Goal: Task Accomplishment & Management: Manage account settings

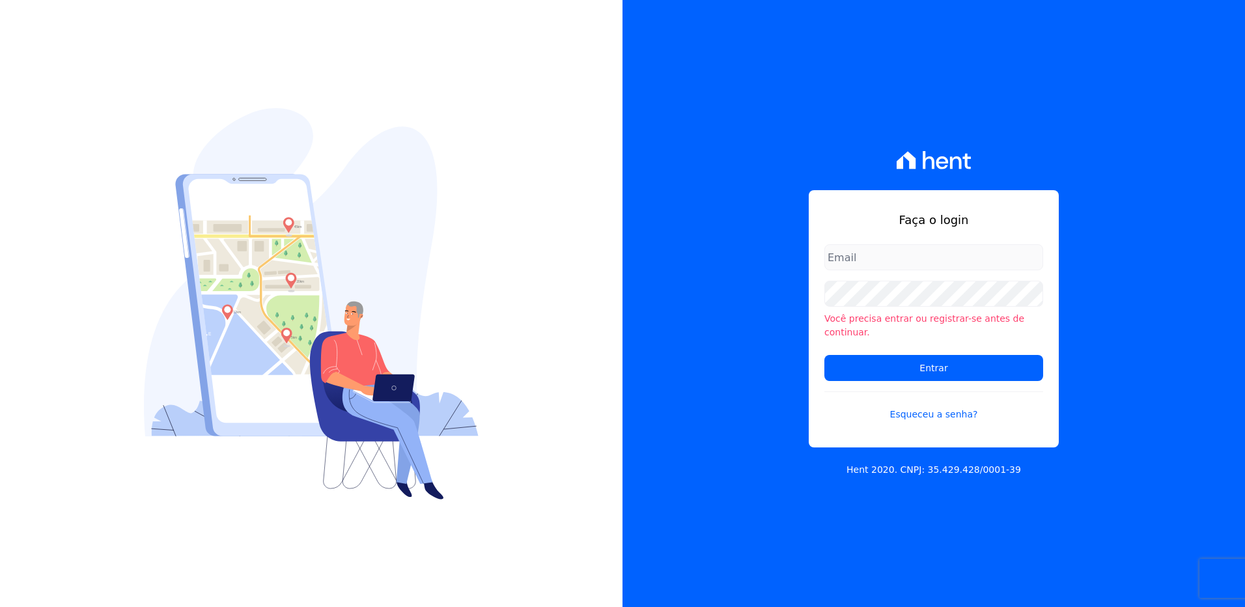
click at [845, 264] on input "email" at bounding box center [934, 257] width 219 height 26
type input "monica.kurose@e-arke.com"
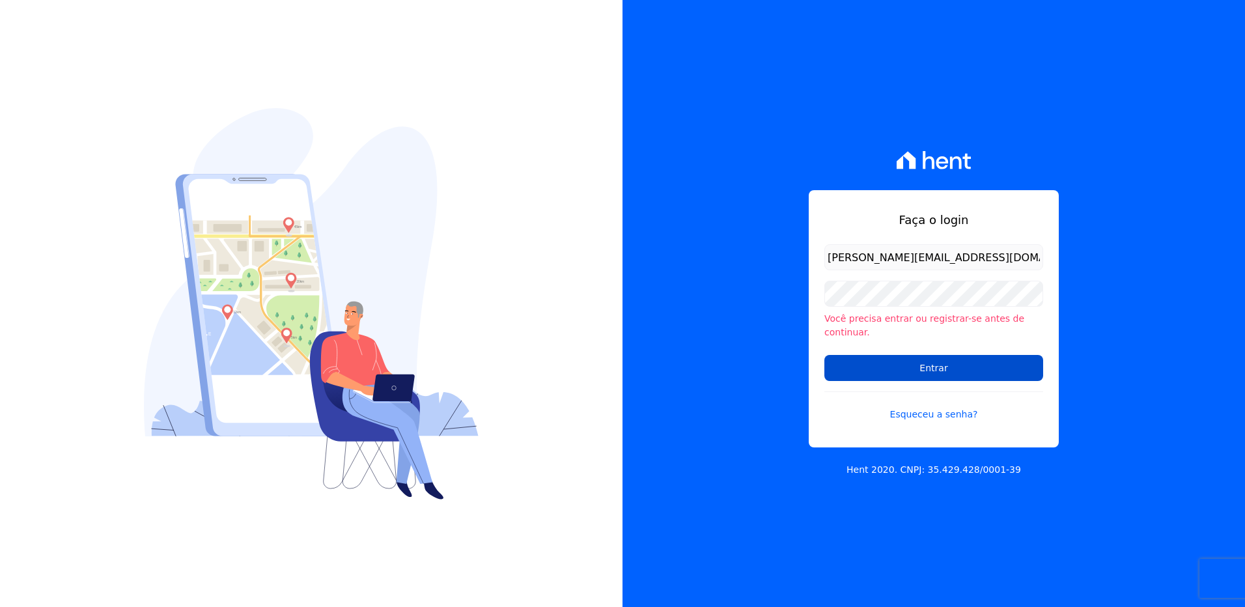
click at [875, 371] on input "Entrar" at bounding box center [934, 368] width 219 height 26
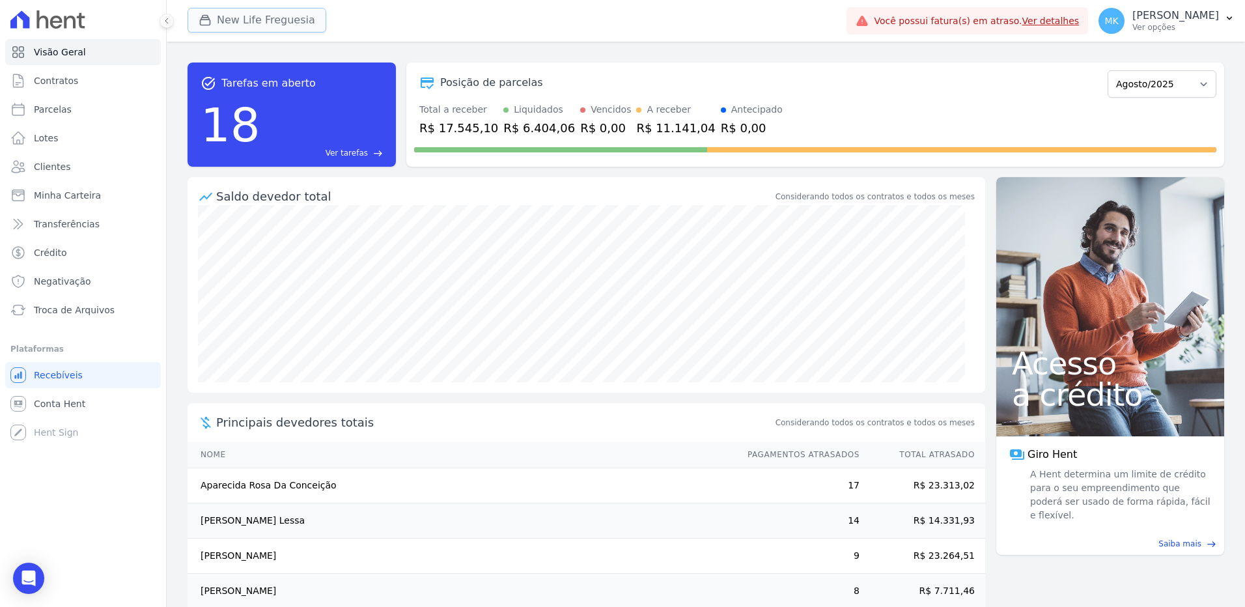
click at [246, 16] on button "New Life Freguesia" at bounding box center [257, 20] width 139 height 25
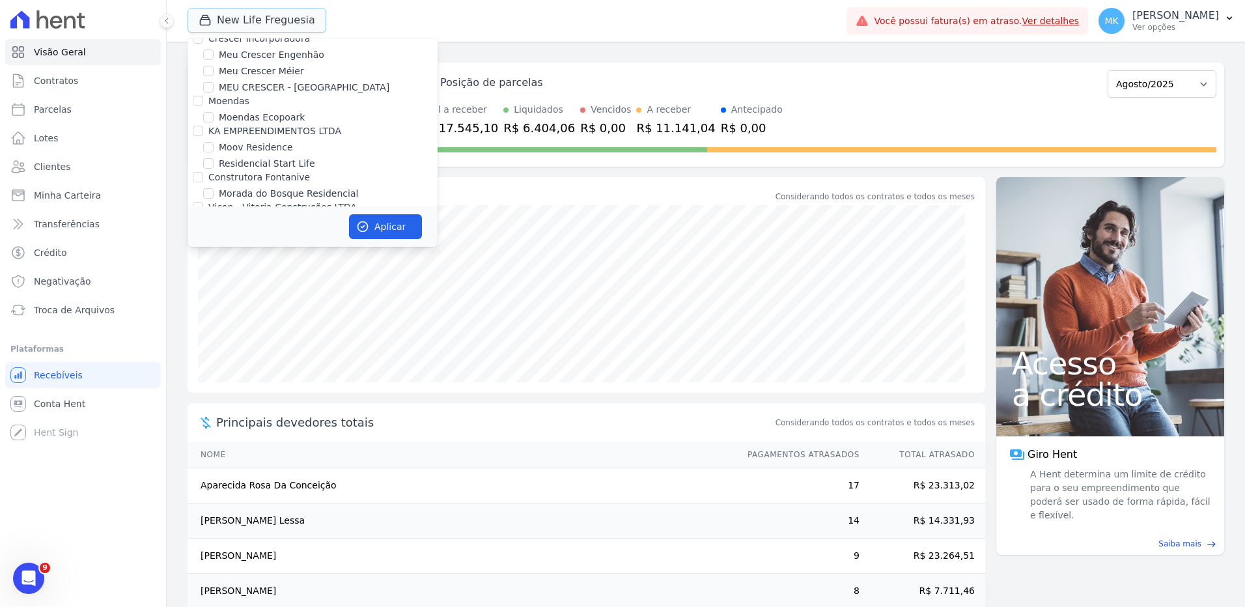
scroll to position [4989, 0]
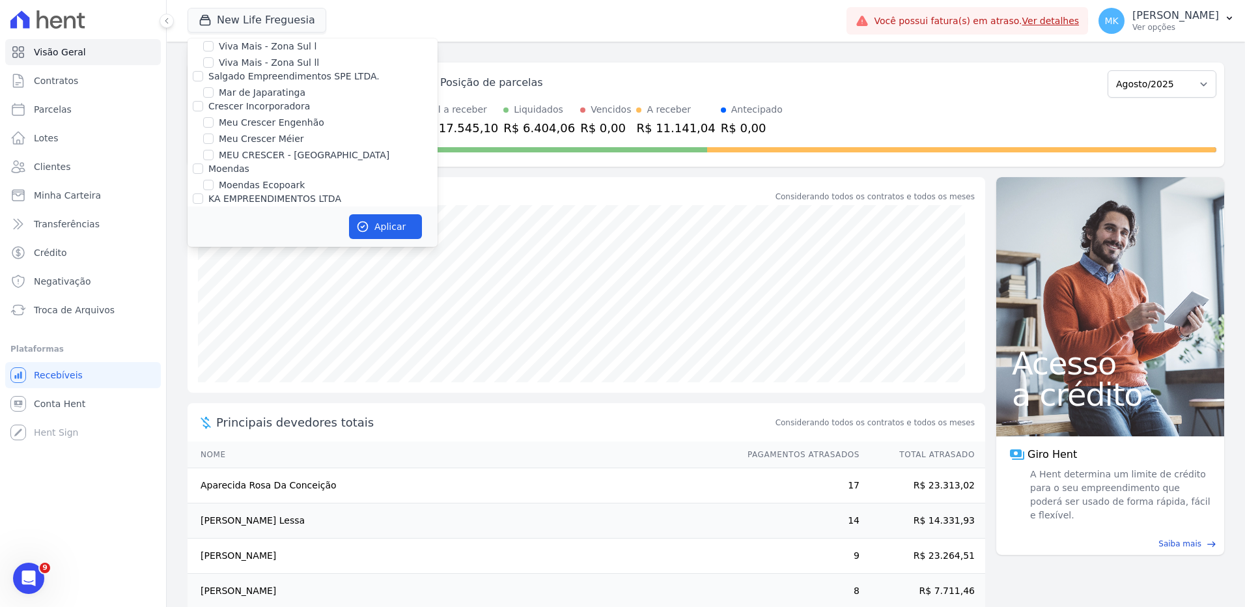
click at [208, 302] on input "New Life Freguesia" at bounding box center [208, 307] width 10 height 10
checkbox input "false"
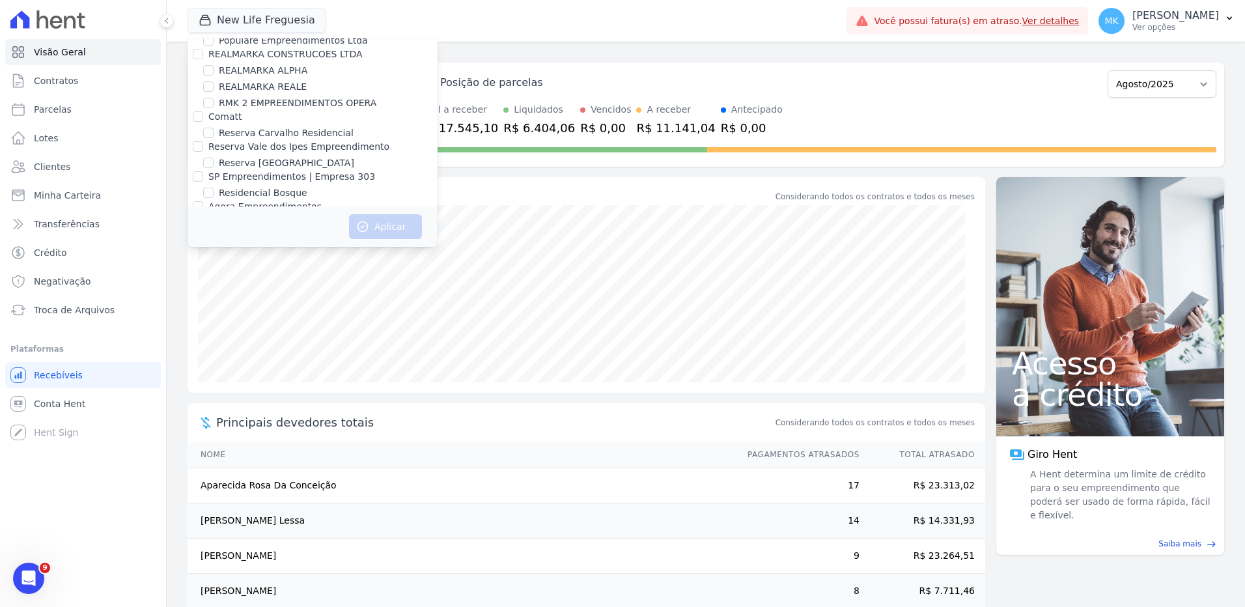
scroll to position [5889, 0]
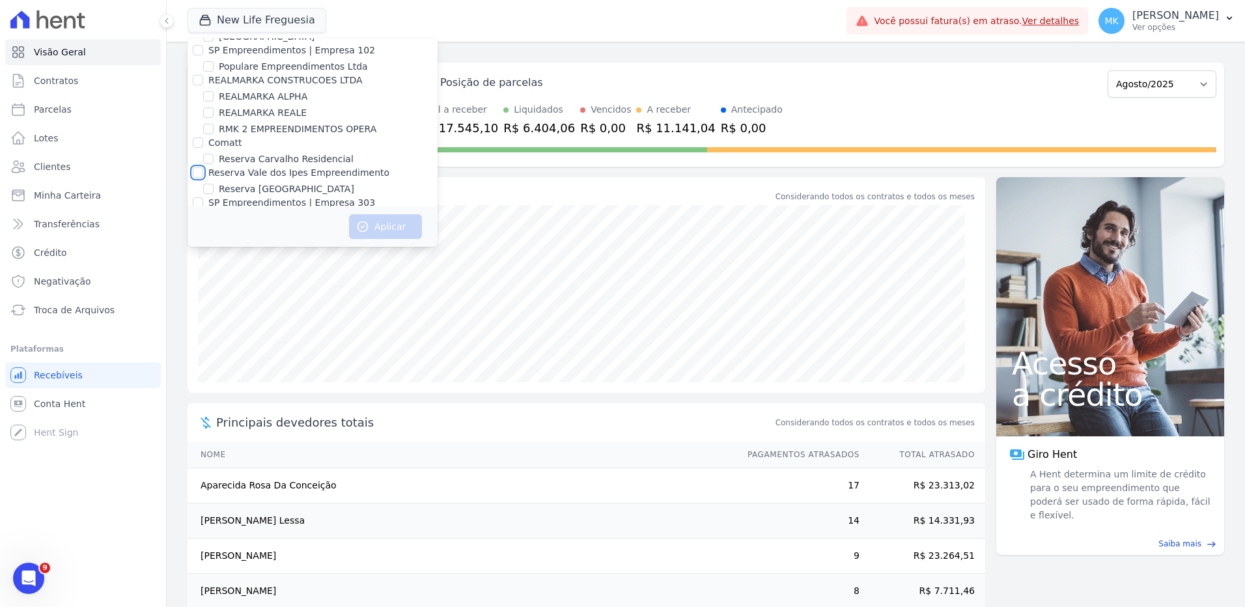
click at [195, 167] on input "Reserva Vale dos Ipes Empreendimento" at bounding box center [198, 172] width 10 height 10
checkbox input "true"
click at [382, 217] on button "Aplicar" at bounding box center [385, 226] width 73 height 25
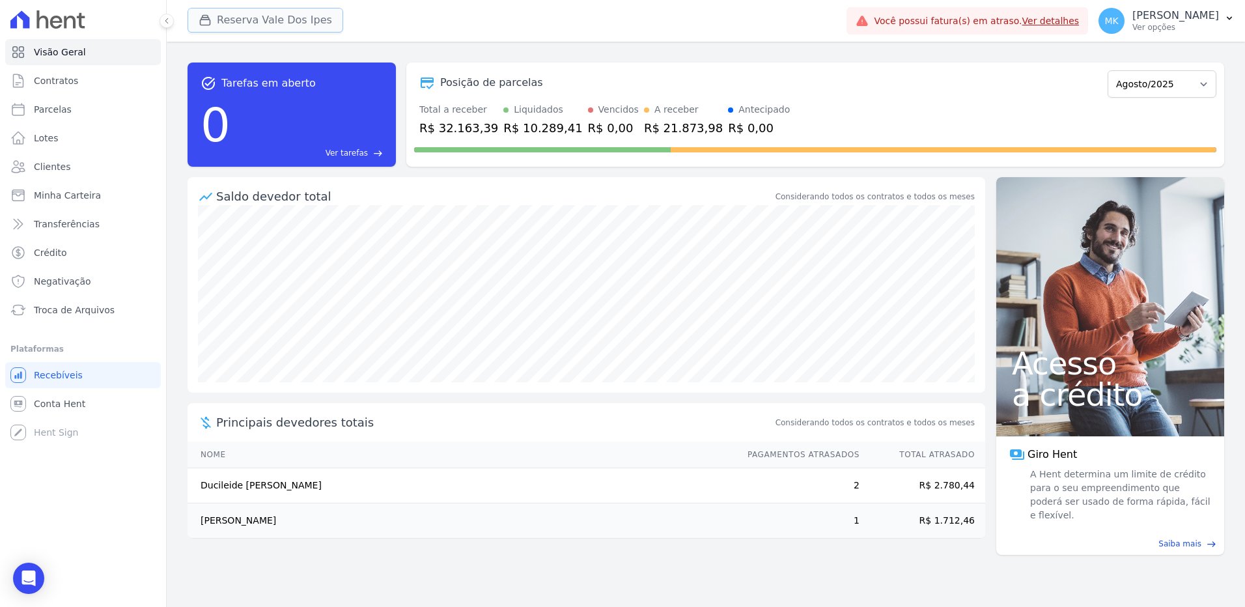
click at [242, 18] on button "Reserva Vale Dos Ipes" at bounding box center [266, 20] width 156 height 25
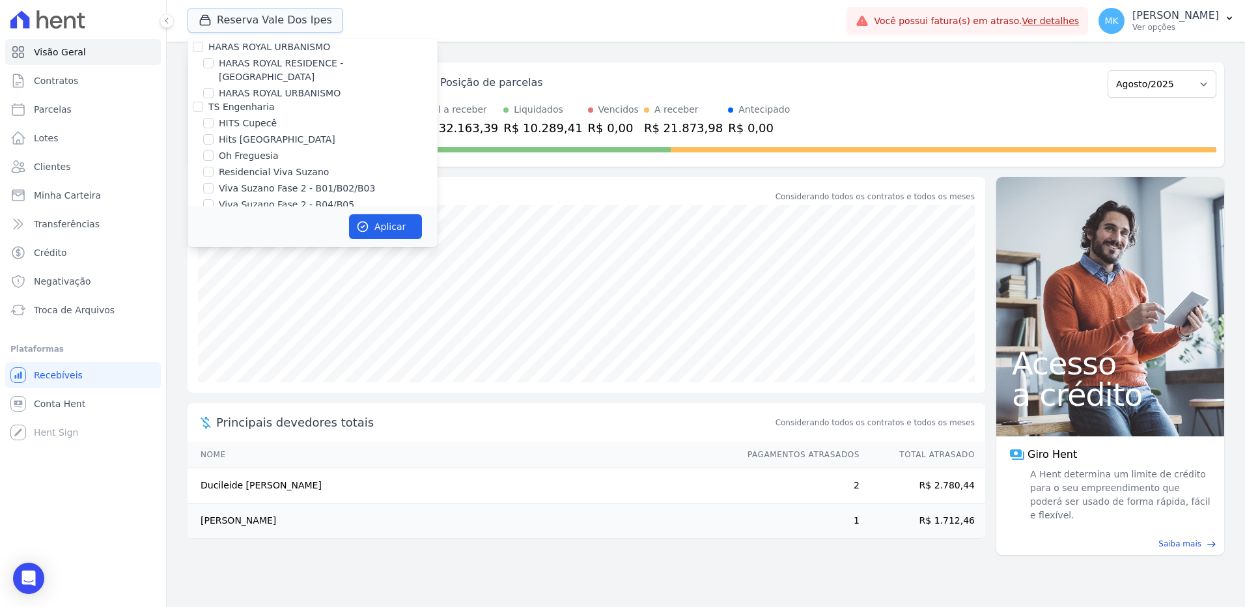
scroll to position [3665, 0]
click at [218, 158] on div "HARAS ROYAL RESIDENCE - [GEOGRAPHIC_DATA]" at bounding box center [313, 171] width 250 height 27
click at [208, 160] on input "HARAS ROYAL RESIDENCE - [GEOGRAPHIC_DATA]" at bounding box center [208, 165] width 10 height 10
checkbox input "true"
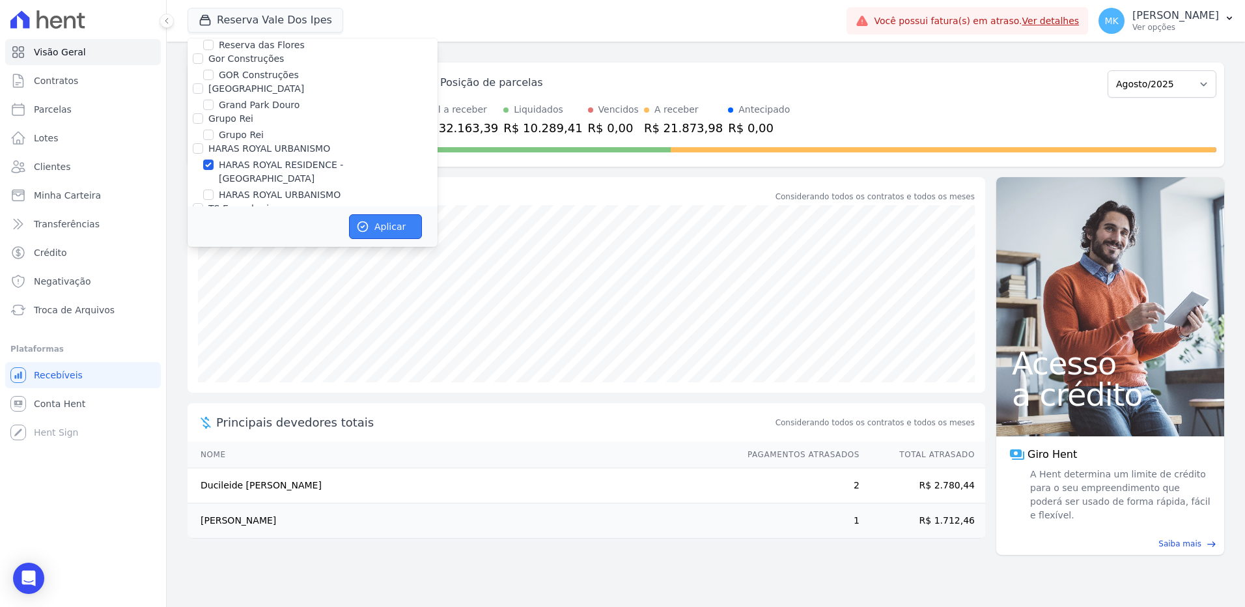
click at [371, 224] on button "Aplicar" at bounding box center [385, 226] width 73 height 25
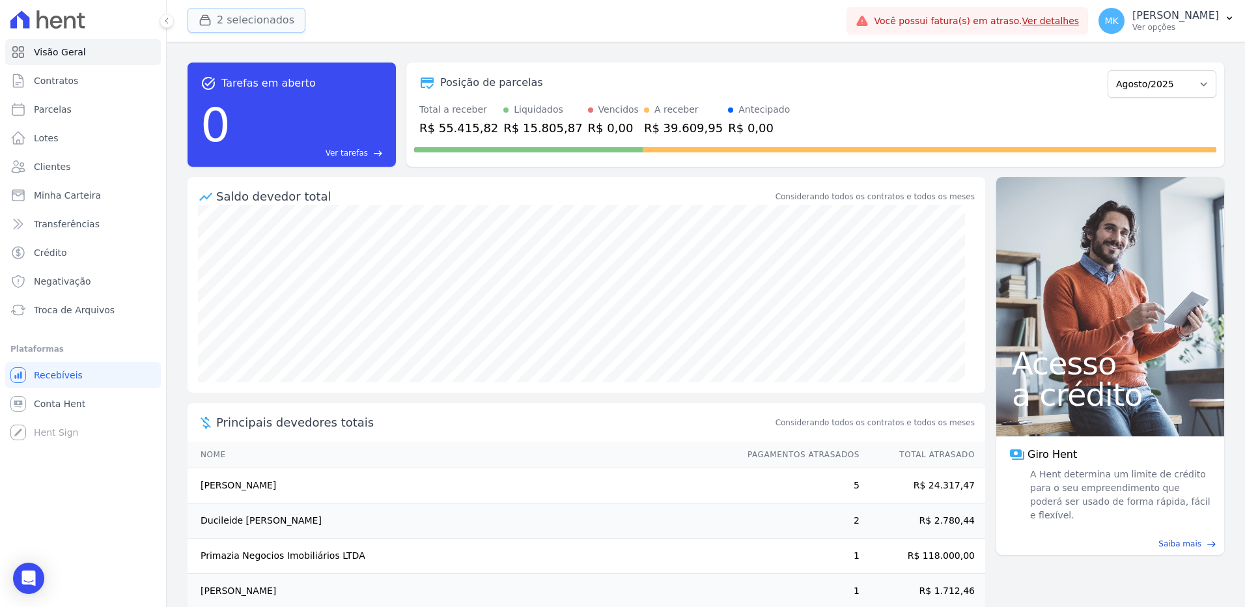
click at [240, 21] on button "2 selecionados" at bounding box center [247, 20] width 118 height 25
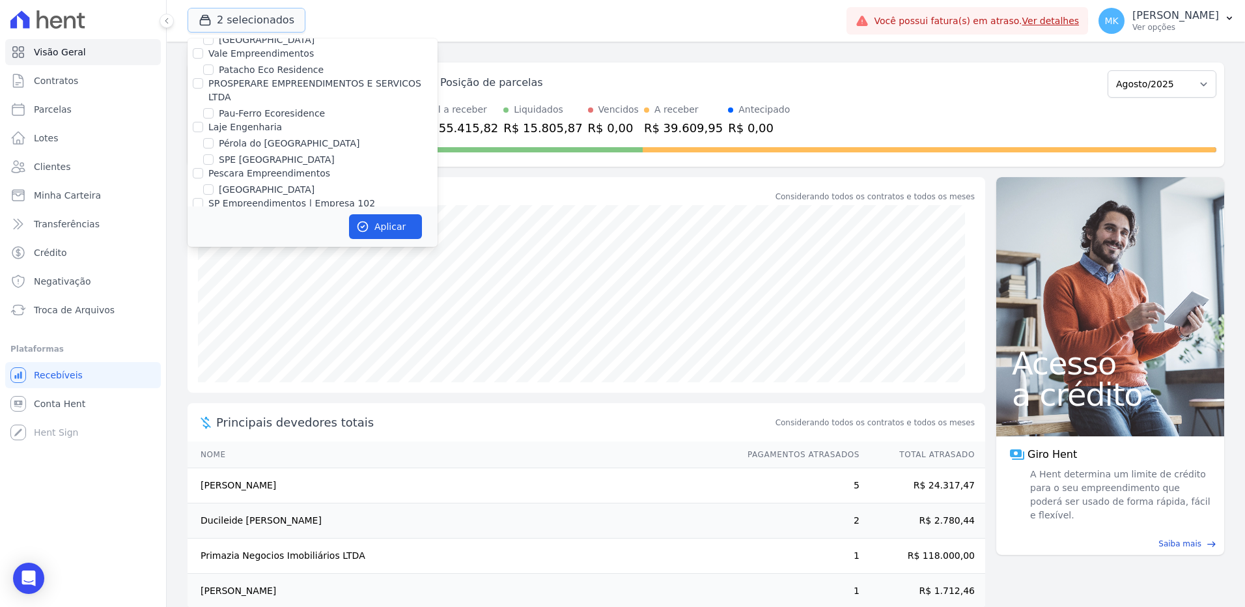
scroll to position [5838, 0]
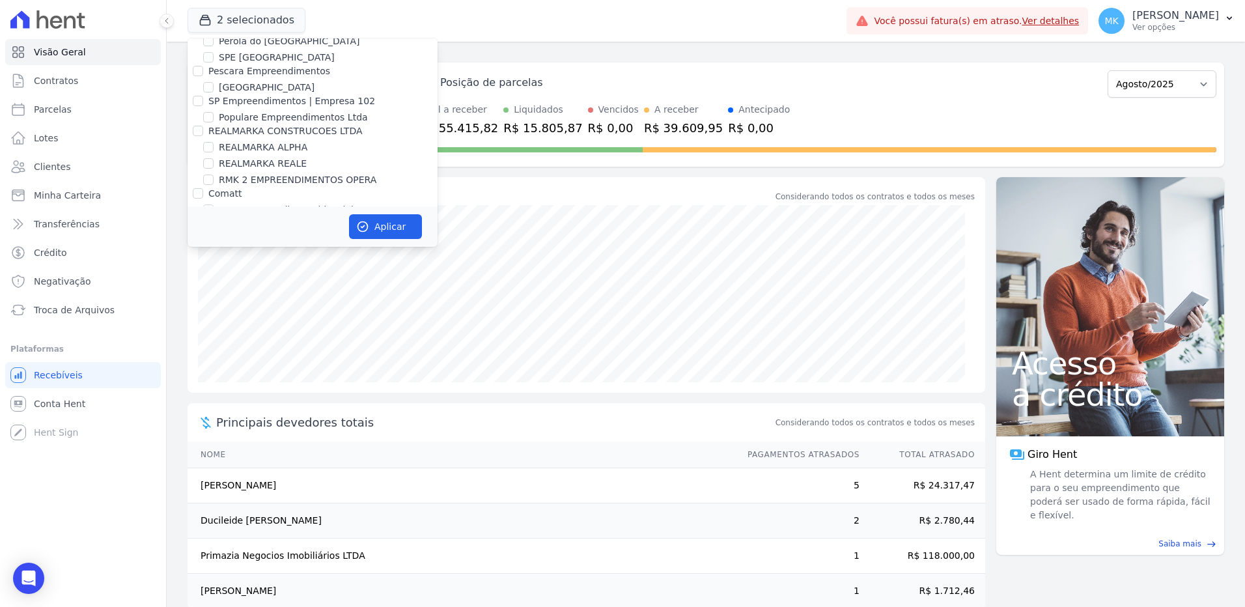
click at [200, 218] on input "Reserva Vale dos Ipes Empreendimento" at bounding box center [198, 223] width 10 height 10
checkbox input "false"
click at [395, 219] on button "Aplicar" at bounding box center [385, 226] width 73 height 25
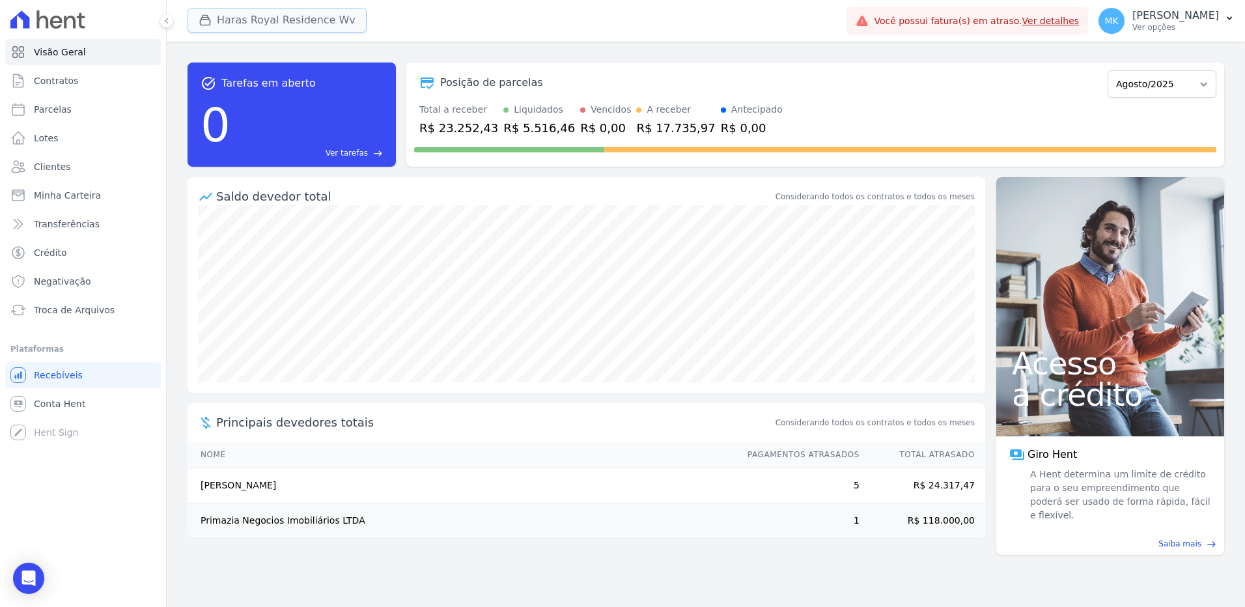
click at [322, 20] on button "Haras Royal Residence Wv" at bounding box center [277, 20] width 179 height 25
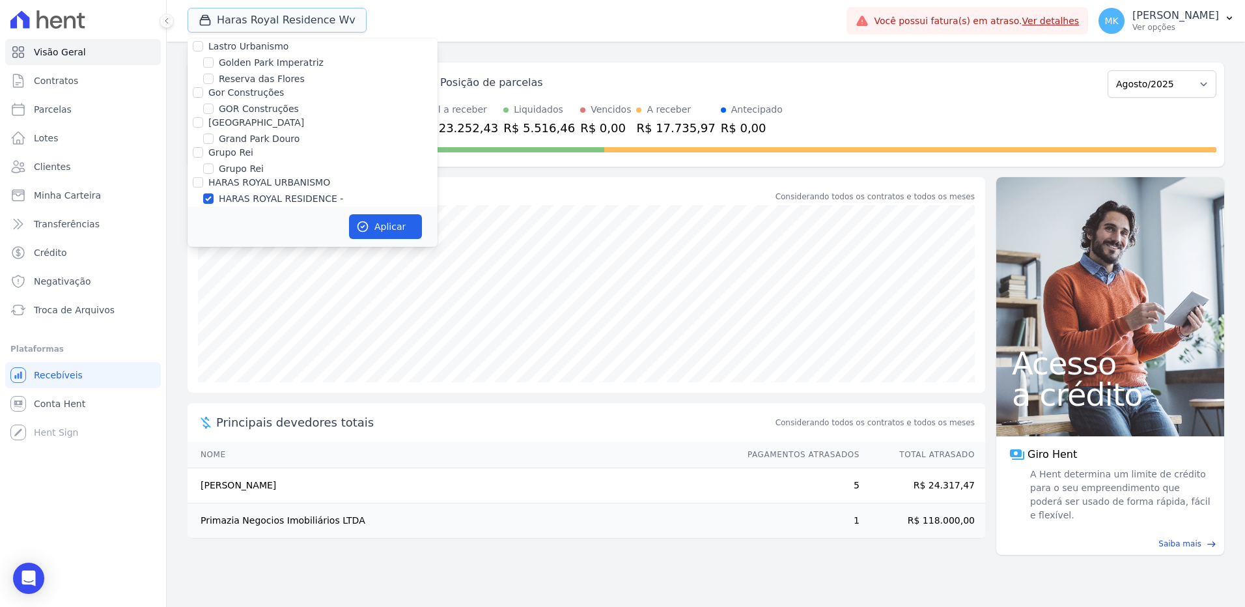
scroll to position [3598, 0]
click at [205, 227] on input "HARAS ROYAL RESIDENCE - [GEOGRAPHIC_DATA]" at bounding box center [208, 232] width 10 height 10
checkbox input "false"
click at [203, 192] on input "HARAS ROYAL URBANISMO" at bounding box center [208, 197] width 10 height 10
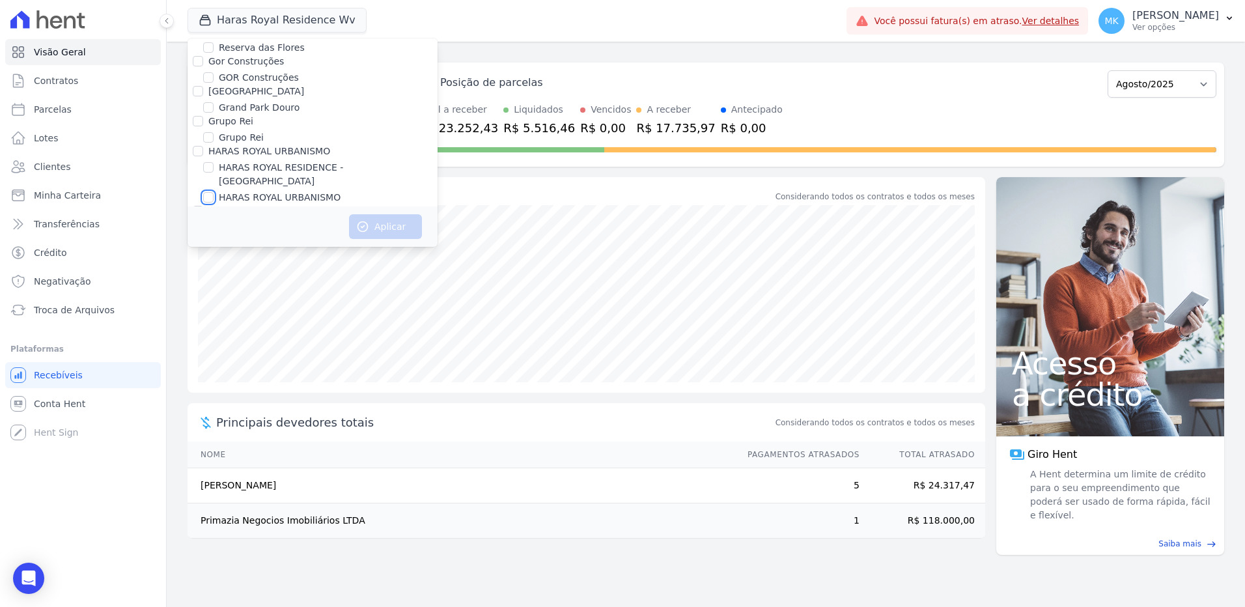
checkbox input "true"
click at [378, 223] on button "Aplicar" at bounding box center [385, 226] width 73 height 25
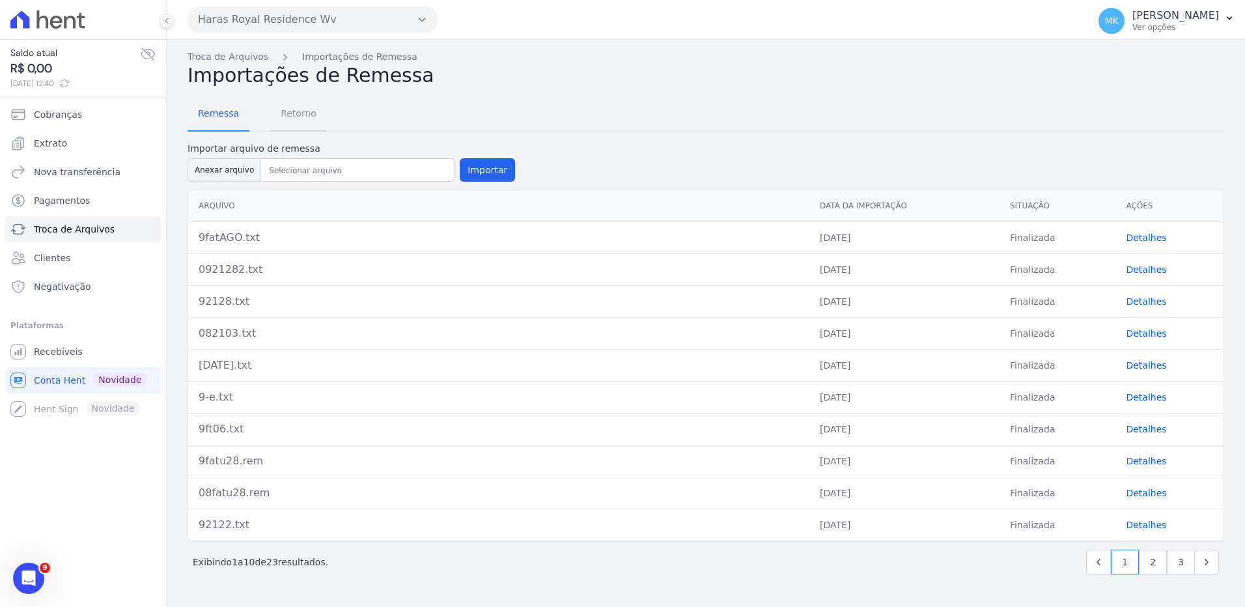
click at [291, 119] on span "Retorno" at bounding box center [298, 113] width 51 height 26
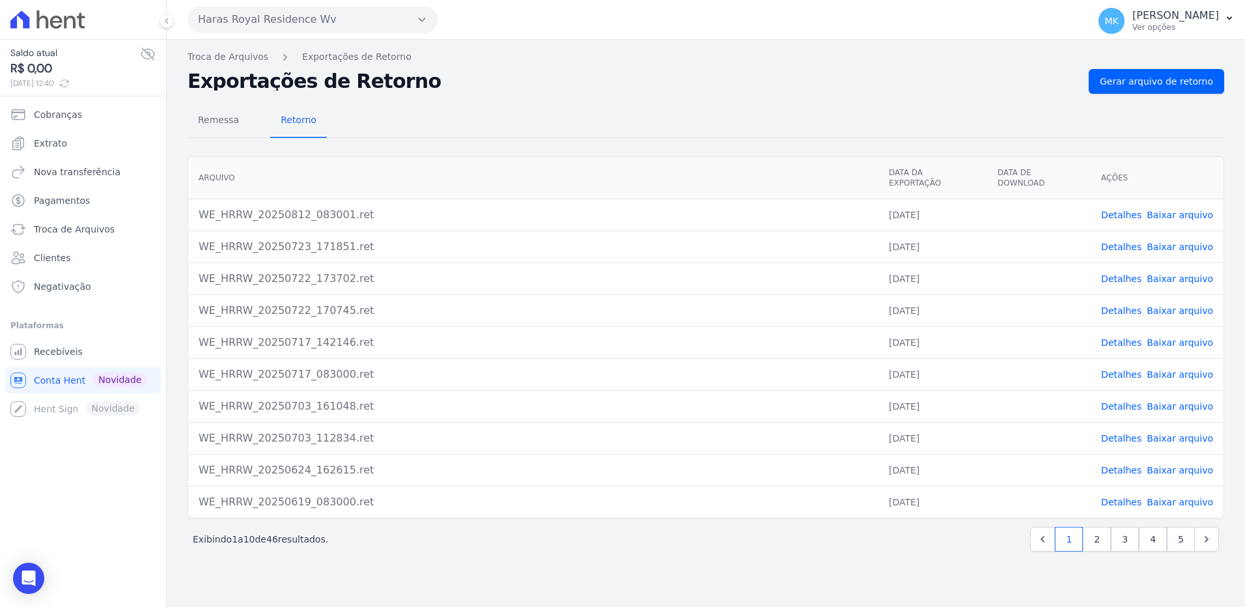
click at [1187, 210] on link "Baixar arquivo" at bounding box center [1180, 215] width 66 height 10
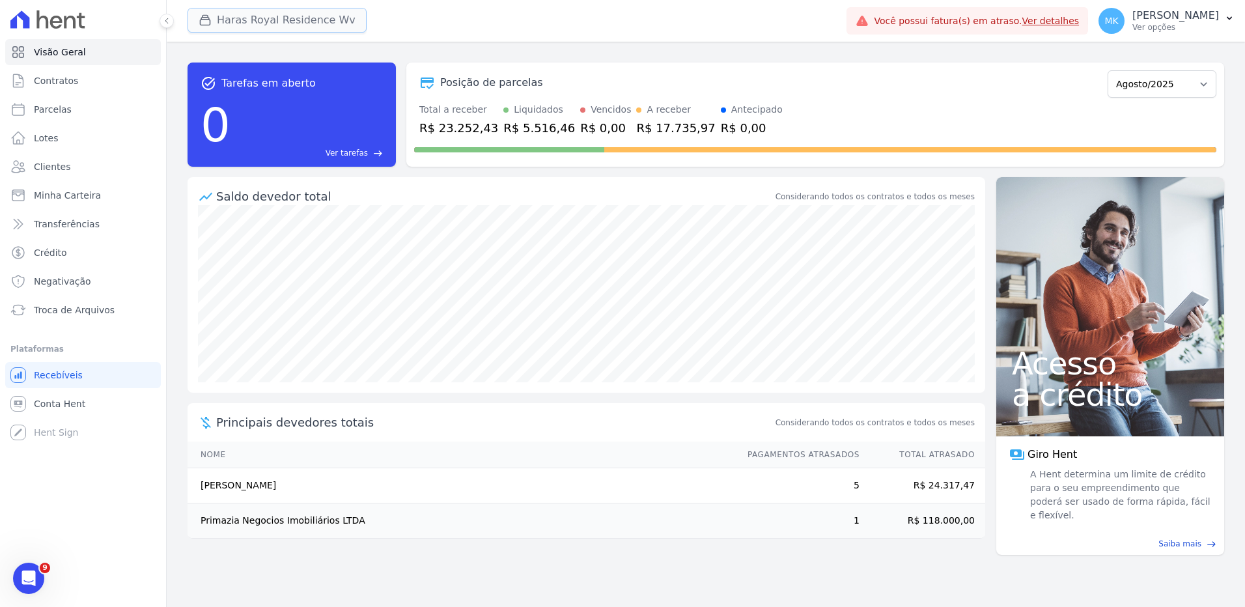
drag, startPoint x: 268, startPoint y: 10, endPoint x: 272, endPoint y: 17, distance: 7.3
click at [271, 16] on button "Haras Royal Residence Wv" at bounding box center [277, 20] width 179 height 25
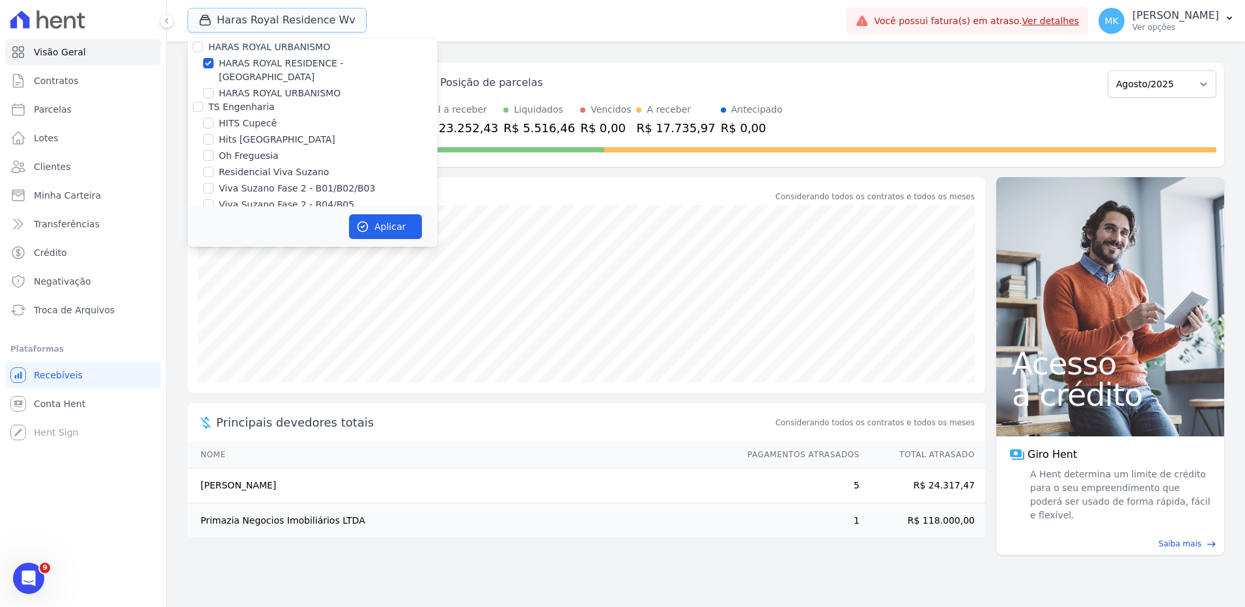
scroll to position [3665, 0]
click at [208, 160] on input "HARAS ROYAL RESIDENCE - [GEOGRAPHIC_DATA]" at bounding box center [208, 165] width 10 height 10
checkbox input "false"
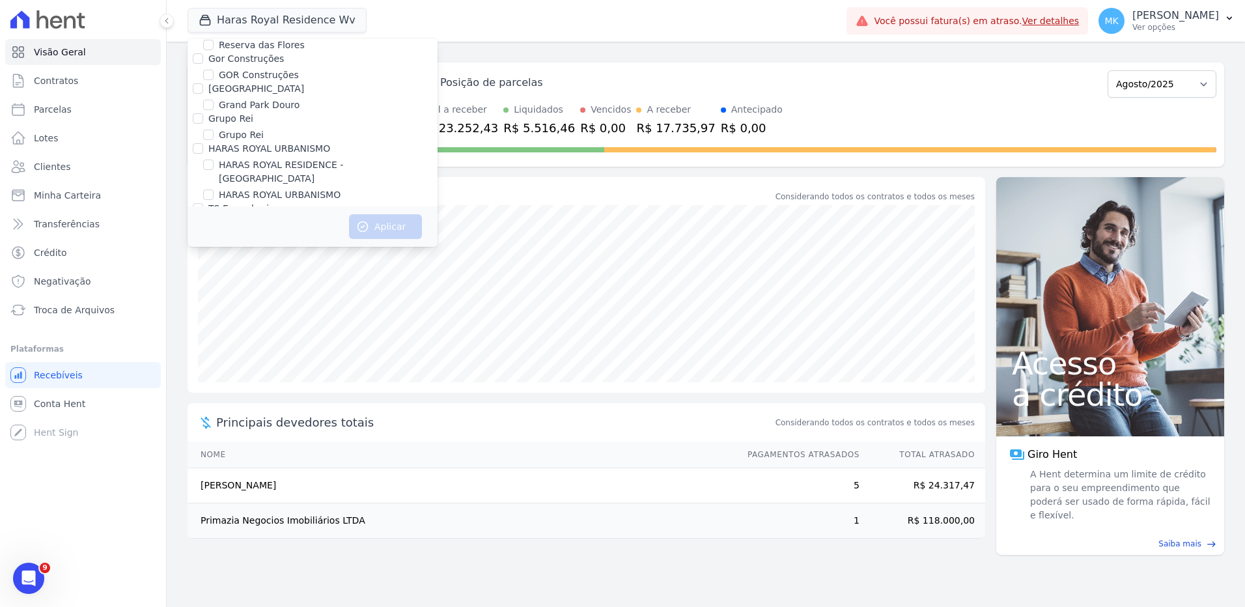
click at [204, 188] on div at bounding box center [208, 194] width 10 height 13
click at [214, 188] on div "HARAS ROYAL URBANISMO" at bounding box center [313, 195] width 250 height 14
click at [209, 190] on input "HARAS ROYAL URBANISMO" at bounding box center [208, 195] width 10 height 10
checkbox input "true"
click at [402, 234] on button "Aplicar" at bounding box center [385, 226] width 73 height 25
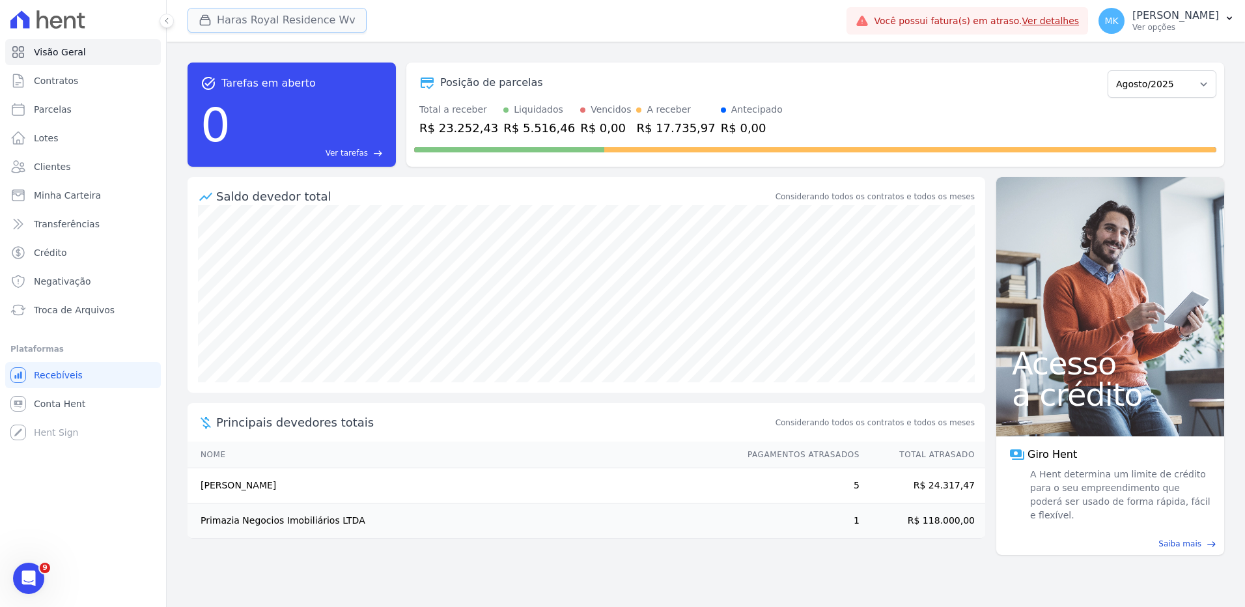
click at [259, 12] on button "Haras Royal Residence Wv" at bounding box center [277, 20] width 179 height 25
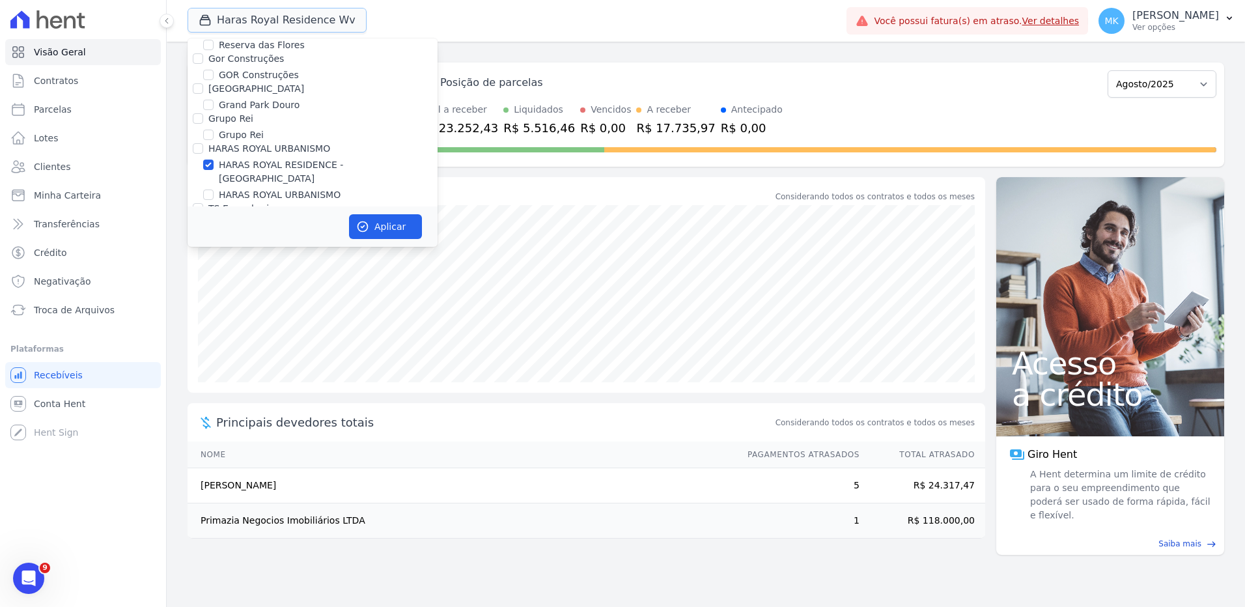
scroll to position [3632, 0]
click at [208, 193] on input "HARAS ROYAL RESIDENCE - [GEOGRAPHIC_DATA]" at bounding box center [208, 198] width 10 height 10
checkbox input "false"
click at [212, 223] on input "HARAS ROYAL URBANISMO" at bounding box center [208, 228] width 10 height 10
checkbox input "true"
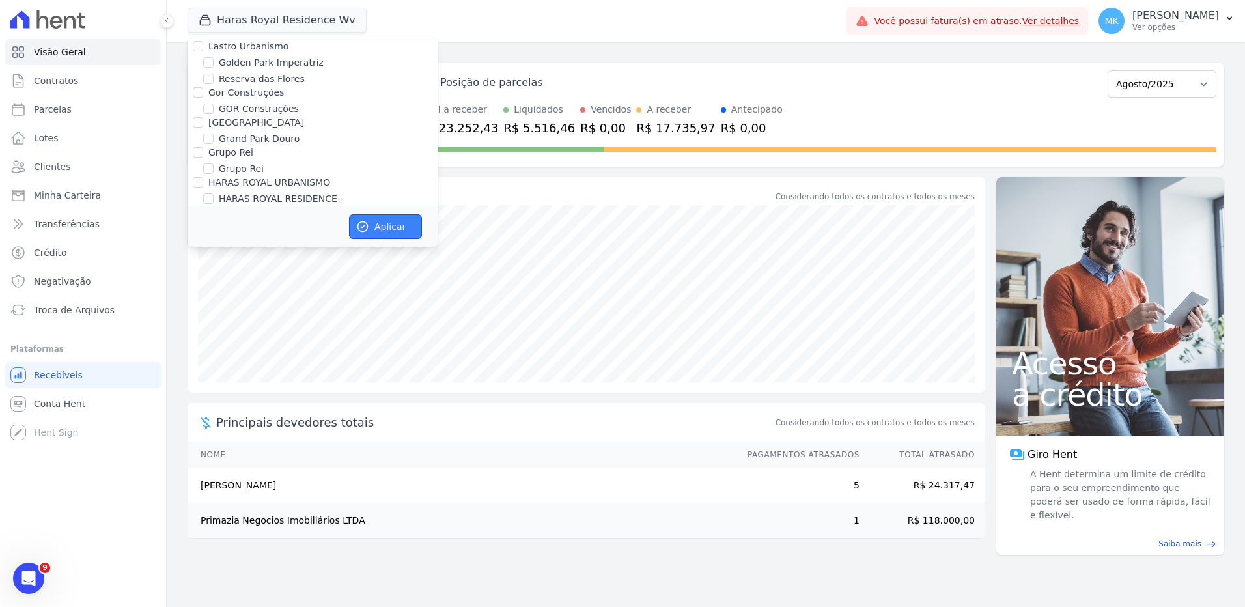
click at [399, 227] on button "Aplicar" at bounding box center [385, 226] width 73 height 25
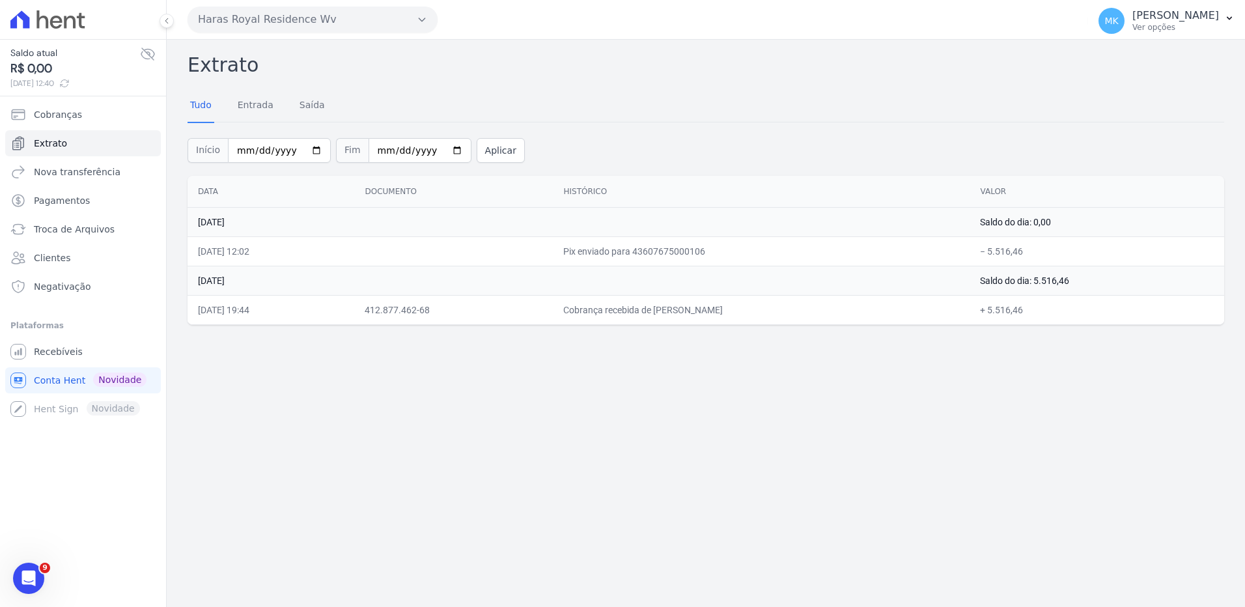
click at [234, 18] on button "Haras Royal Residence Wv" at bounding box center [313, 20] width 250 height 26
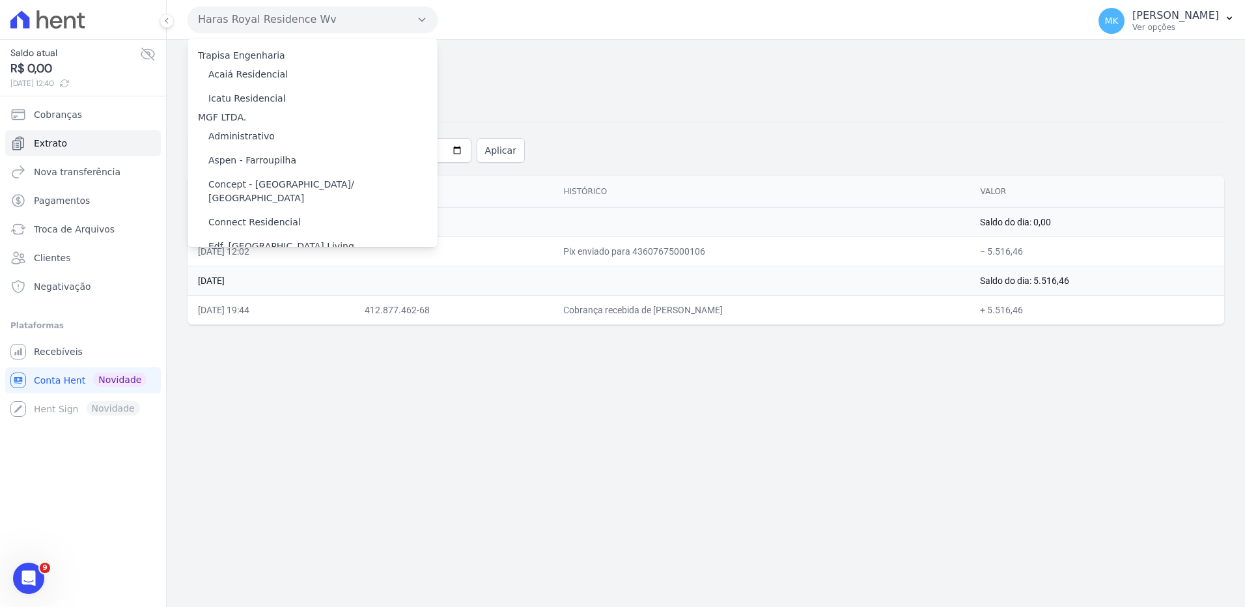
scroll to position [68, 0]
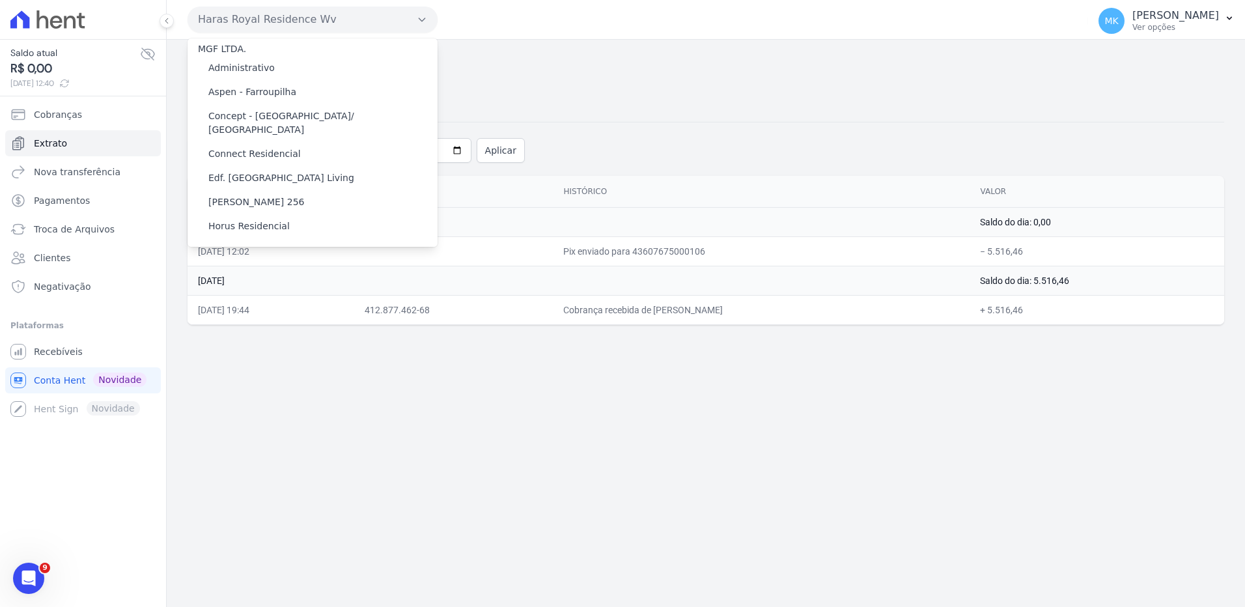
click at [548, 78] on h2 "Extrato" at bounding box center [706, 64] width 1037 height 29
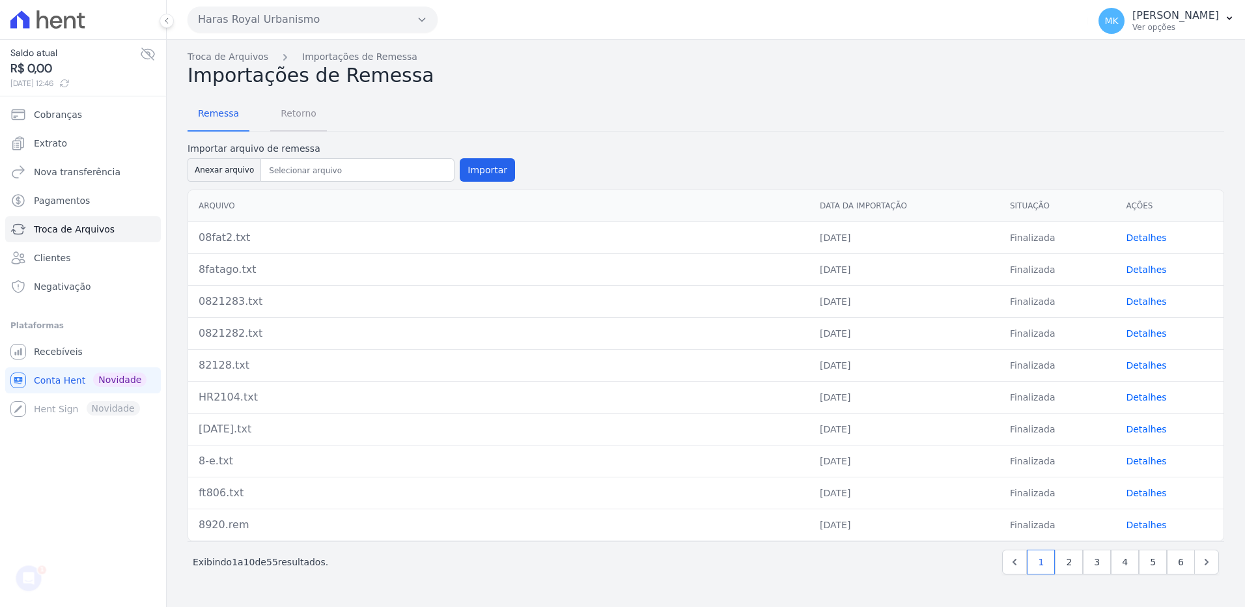
click at [298, 118] on span "Retorno" at bounding box center [298, 113] width 51 height 26
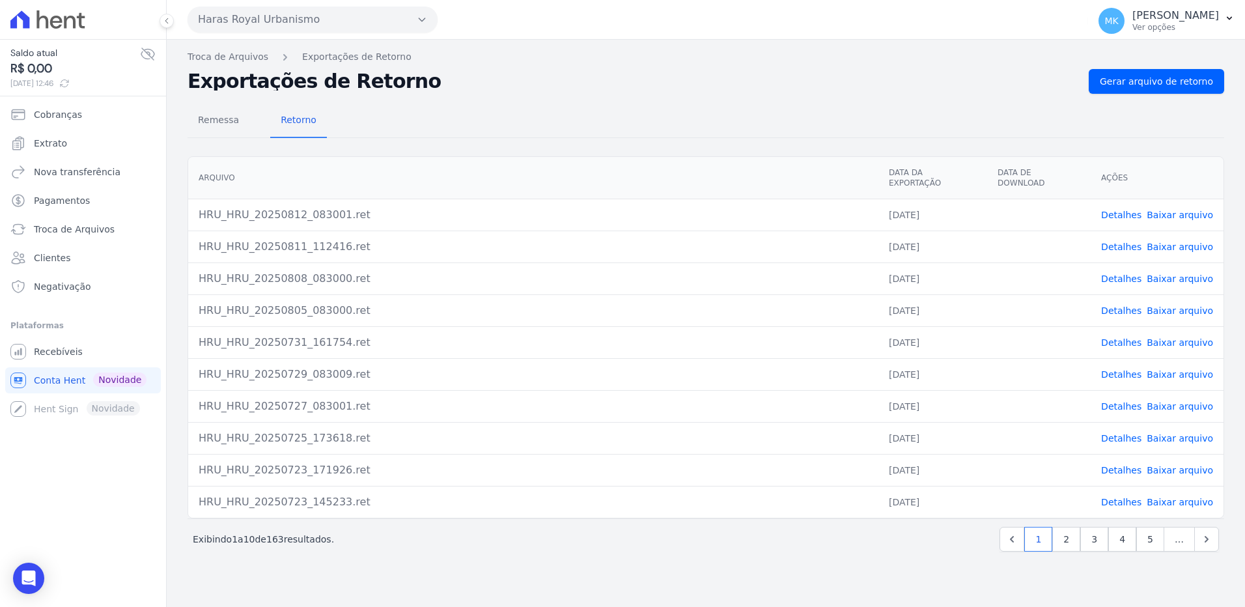
click at [1193, 210] on link "Baixar arquivo" at bounding box center [1180, 215] width 66 height 10
